Goal: Task Accomplishment & Management: Complete application form

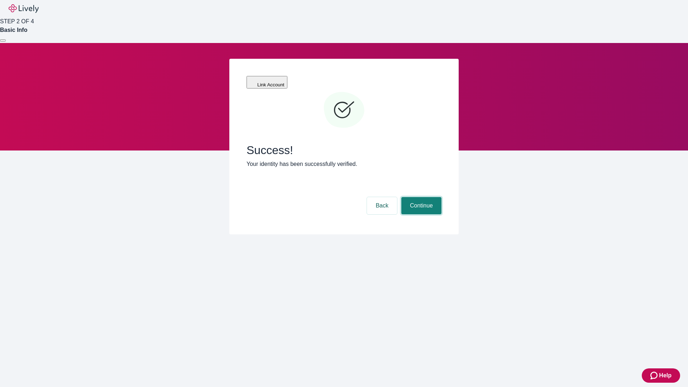
click at [420, 197] on button "Continue" at bounding box center [421, 205] width 40 height 17
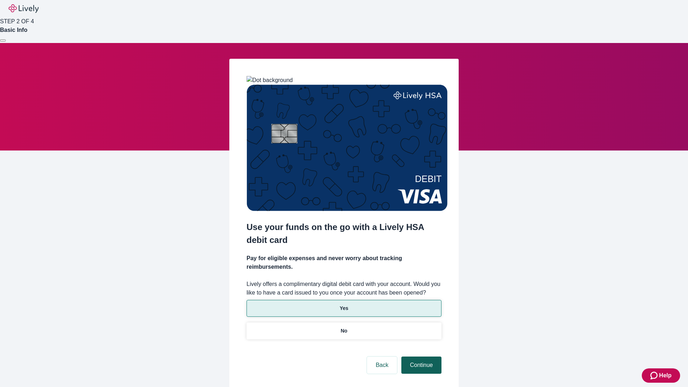
click at [343, 327] on p "No" at bounding box center [344, 331] width 7 height 8
click at [420, 356] on button "Continue" at bounding box center [421, 364] width 40 height 17
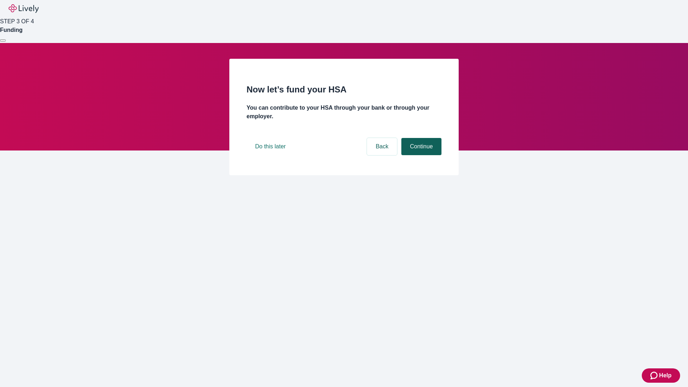
click at [420, 155] on button "Continue" at bounding box center [421, 146] width 40 height 17
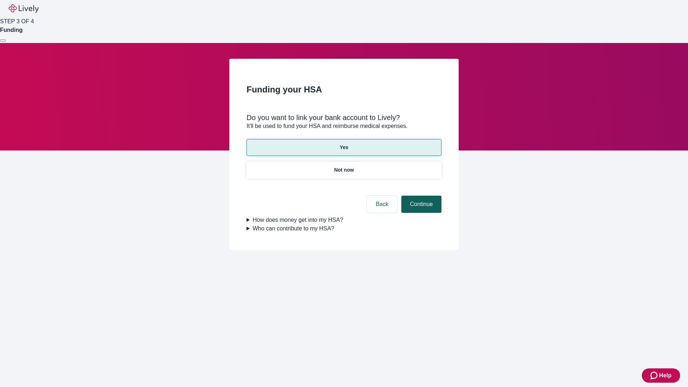
click at [420, 196] on button "Continue" at bounding box center [421, 204] width 40 height 17
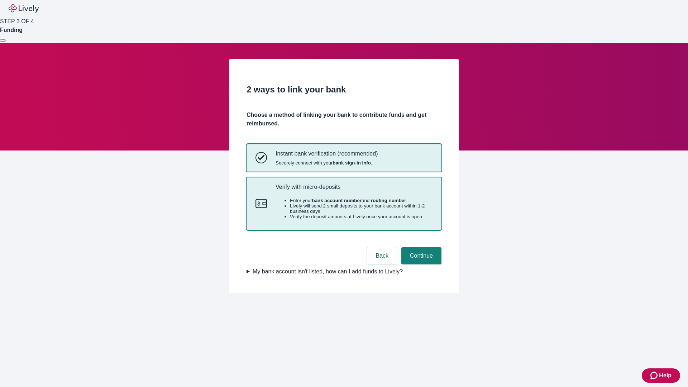
click at [353, 190] on p "Verify with micro-deposits" at bounding box center [353, 186] width 157 height 7
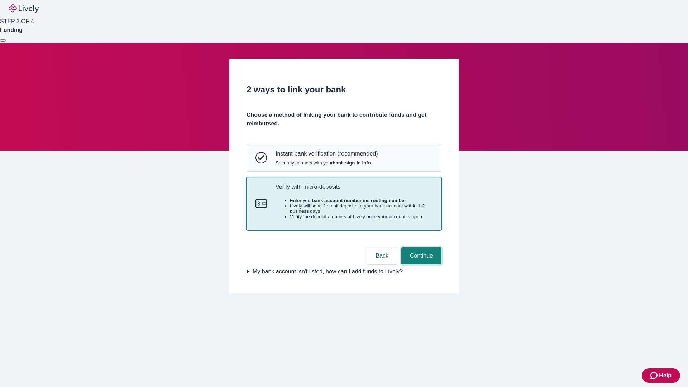
click at [420, 264] on button "Continue" at bounding box center [421, 255] width 40 height 17
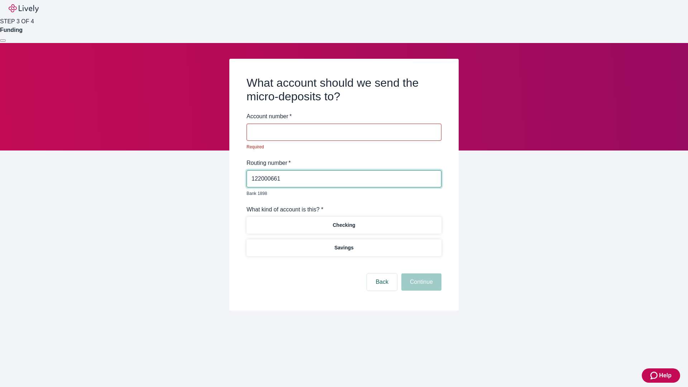
type input "122000661"
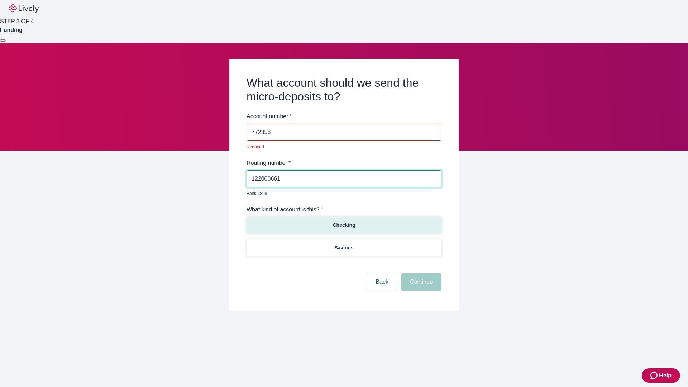
type input "772358"
click at [343, 221] on p "Checking" at bounding box center [343, 225] width 23 height 8
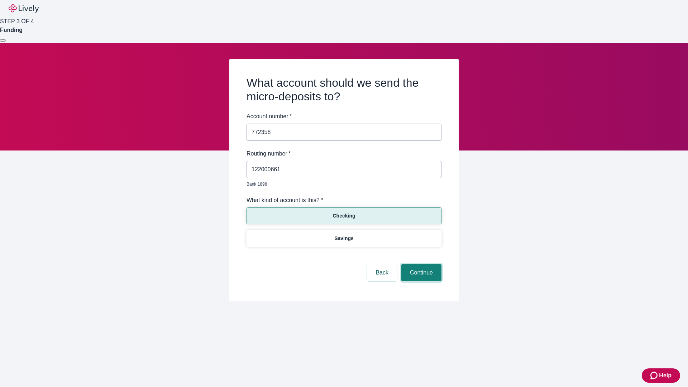
click at [420, 264] on button "Continue" at bounding box center [421, 272] width 40 height 17
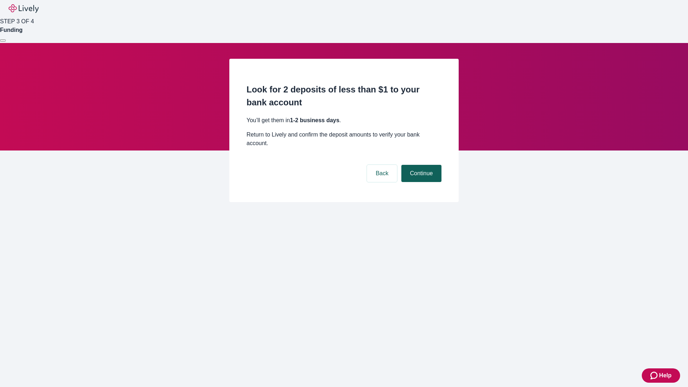
click at [420, 165] on button "Continue" at bounding box center [421, 173] width 40 height 17
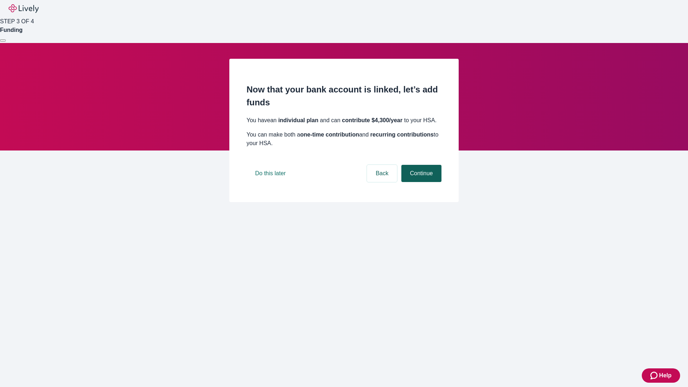
click at [420, 182] on button "Continue" at bounding box center [421, 173] width 40 height 17
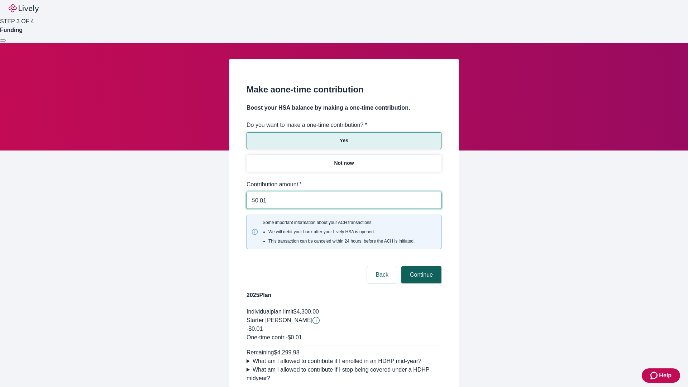
type input "0.01"
click at [420, 266] on button "Continue" at bounding box center [421, 274] width 40 height 17
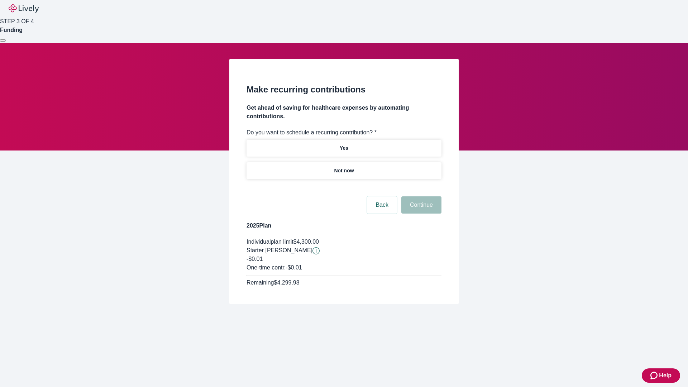
click at [343, 167] on p "Not now" at bounding box center [344, 171] width 20 height 8
click at [420, 196] on button "Continue" at bounding box center [421, 204] width 40 height 17
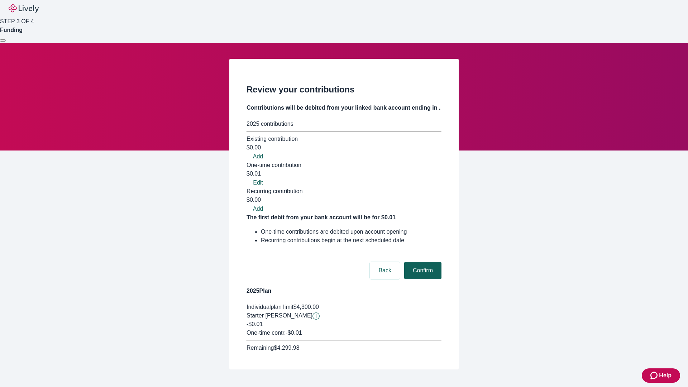
click at [421, 262] on button "Confirm" at bounding box center [422, 270] width 37 height 17
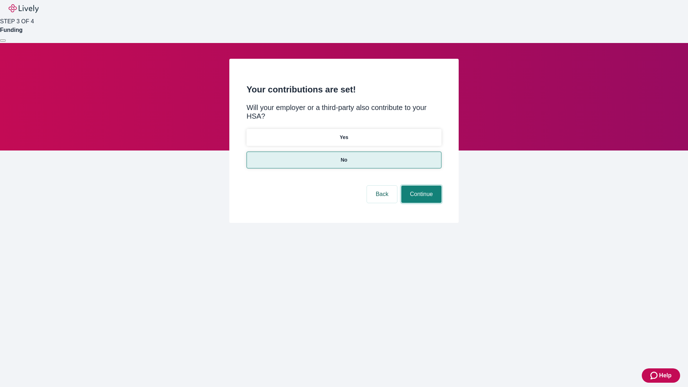
click at [420, 186] on button "Continue" at bounding box center [421, 194] width 40 height 17
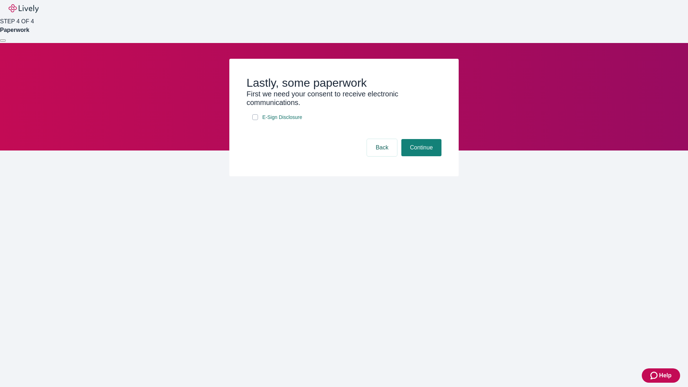
click at [255, 120] on input "E-Sign Disclosure" at bounding box center [255, 117] width 6 height 6
checkbox input "true"
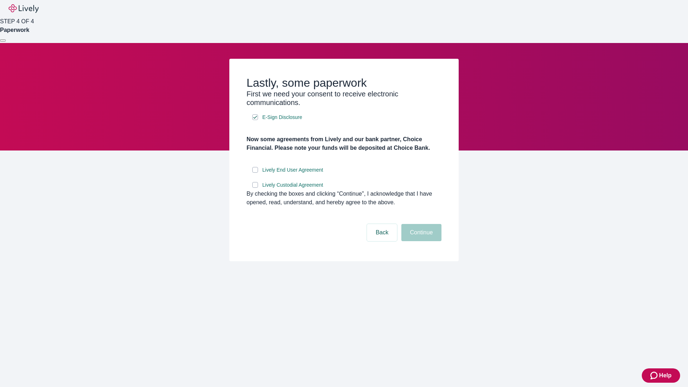
click at [255, 173] on input "Lively End User Agreement" at bounding box center [255, 170] width 6 height 6
checkbox input "true"
click at [255, 188] on input "Lively Custodial Agreement" at bounding box center [255, 185] width 6 height 6
checkbox input "true"
click at [420, 241] on button "Continue" at bounding box center [421, 232] width 40 height 17
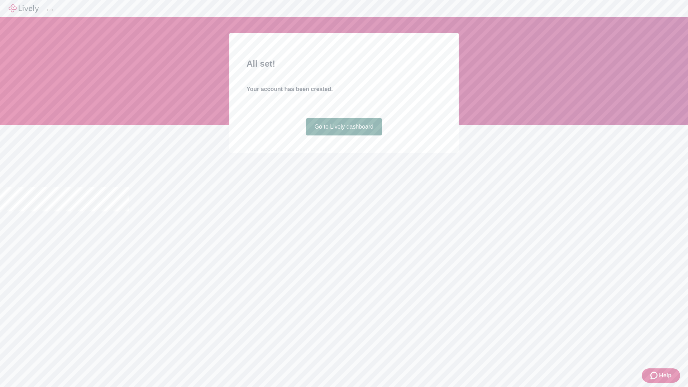
click at [343, 135] on link "Go to Lively dashboard" at bounding box center [344, 126] width 76 height 17
